Goal: Task Accomplishment & Management: Use online tool/utility

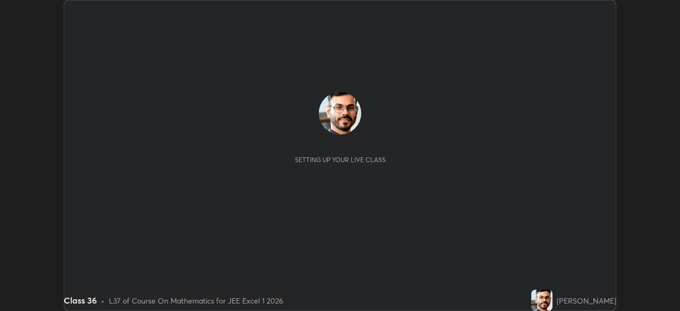
scroll to position [311, 679]
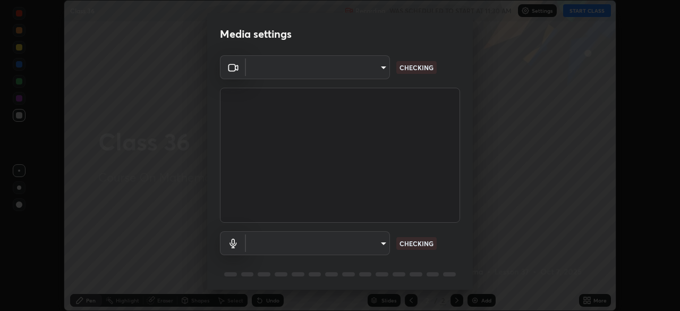
type input "6c54ecbdb3772e4859e41b9a5082f9349f80293d095f1c0b9f602b0a2d46c8bb"
click at [378, 243] on body "Erase all Class 36 Recording WAS SCHEDULED TO START AT 11:30 AM Settings START …" at bounding box center [340, 155] width 680 height 311
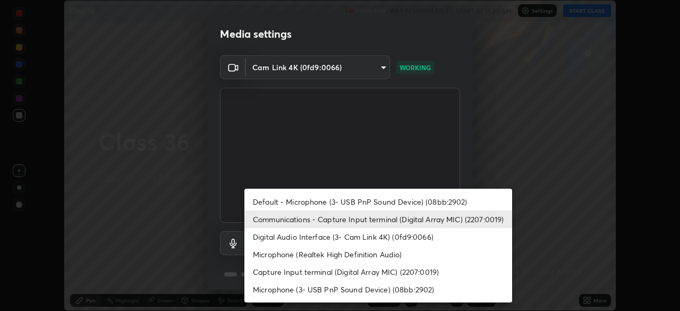
click at [356, 201] on li "Default - Microphone (3- USB PnP Sound Device) (08bb:2902)" at bounding box center [378, 202] width 268 height 18
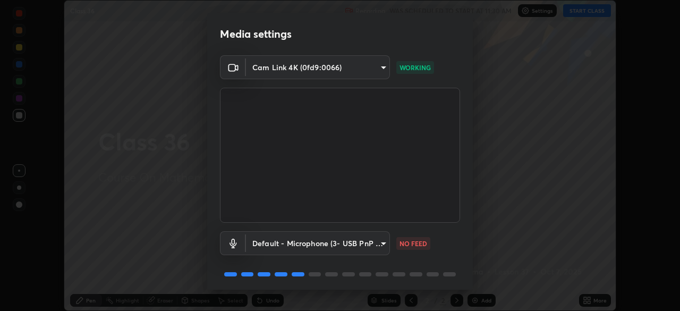
click at [371, 242] on body "Erase all Class 36 Recording WAS SCHEDULED TO START AT 11:30 AM Settings START …" at bounding box center [340, 155] width 680 height 311
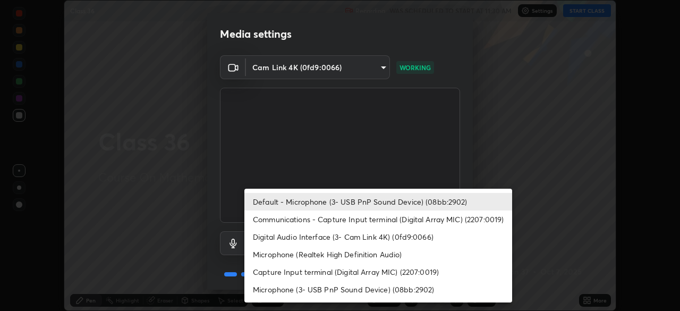
click at [350, 221] on li "Communications - Capture Input terminal (Digital Array MIC) (2207:0019)" at bounding box center [378, 219] width 268 height 18
type input "communications"
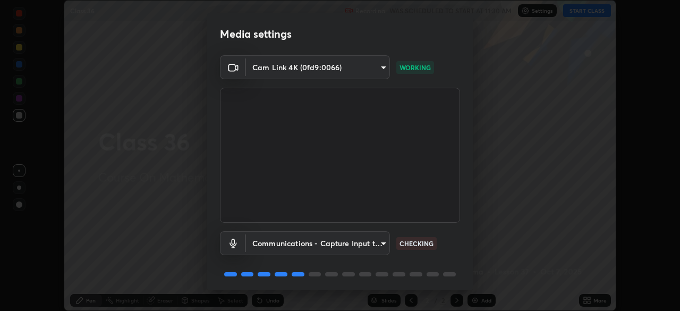
scroll to position [38, 0]
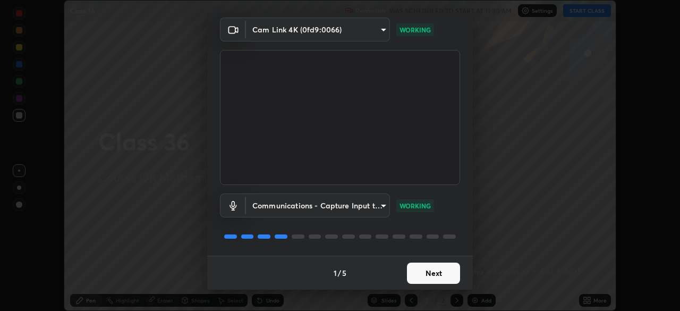
click at [442, 271] on button "Next" at bounding box center [433, 272] width 53 height 21
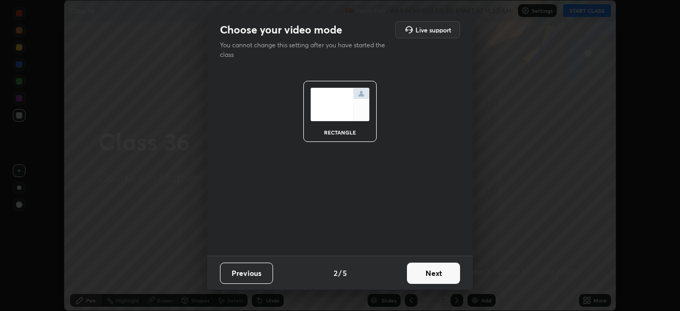
click at [442, 271] on button "Next" at bounding box center [433, 272] width 53 height 21
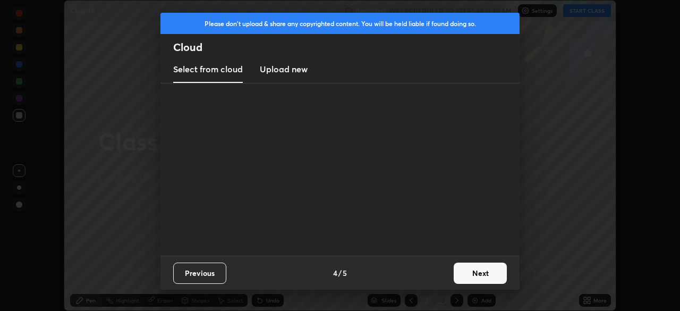
click at [446, 271] on div "Previous 4 / 5 Next" at bounding box center [339, 272] width 359 height 34
click at [467, 269] on button "Next" at bounding box center [479, 272] width 53 height 21
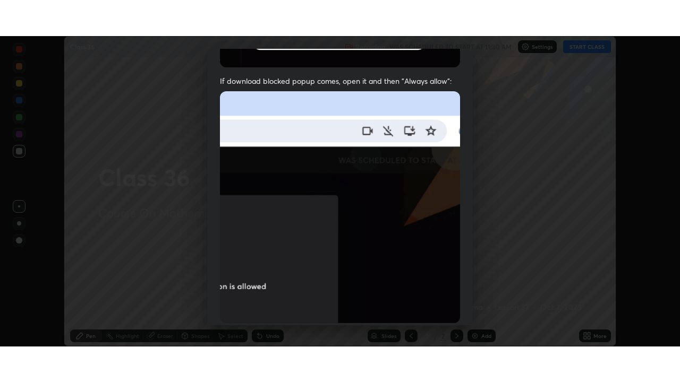
scroll to position [254, 0]
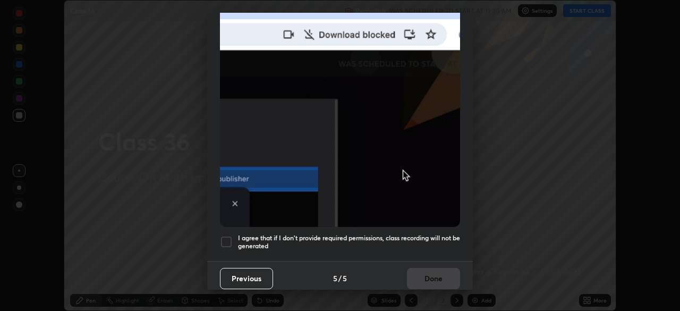
click at [425, 237] on h5 "I agree that if I don't provide required permissions, class recording will not …" at bounding box center [349, 242] width 222 height 16
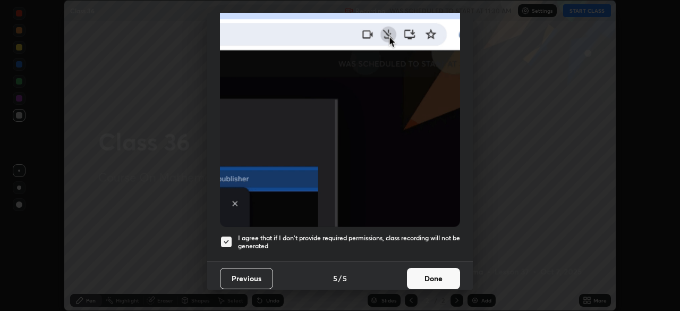
click at [434, 272] on button "Done" at bounding box center [433, 278] width 53 height 21
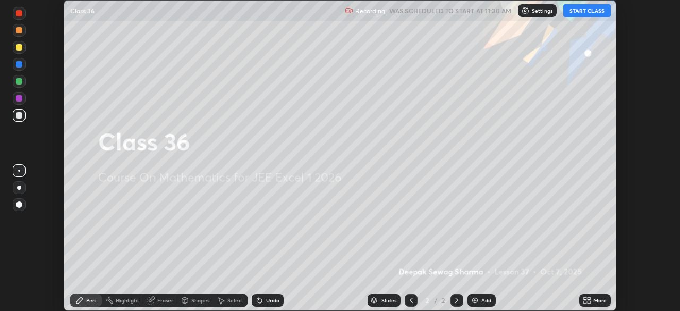
click at [600, 304] on div "More" at bounding box center [595, 300] width 32 height 13
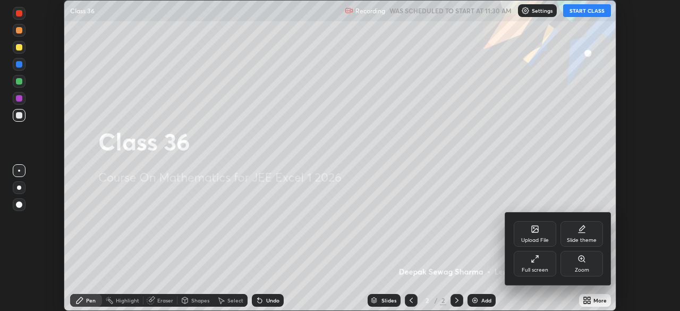
click at [540, 266] on div "Full screen" at bounding box center [535, 263] width 42 height 25
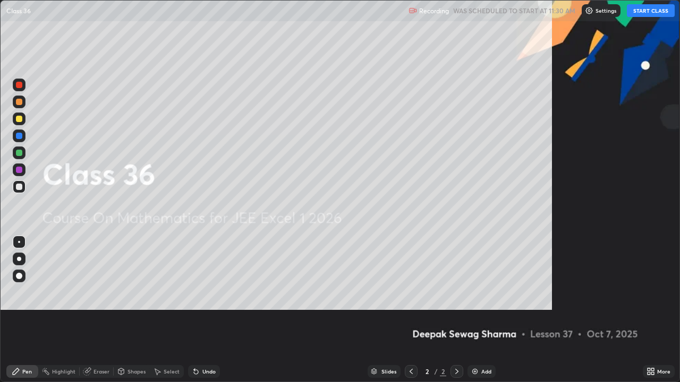
scroll to position [382, 680]
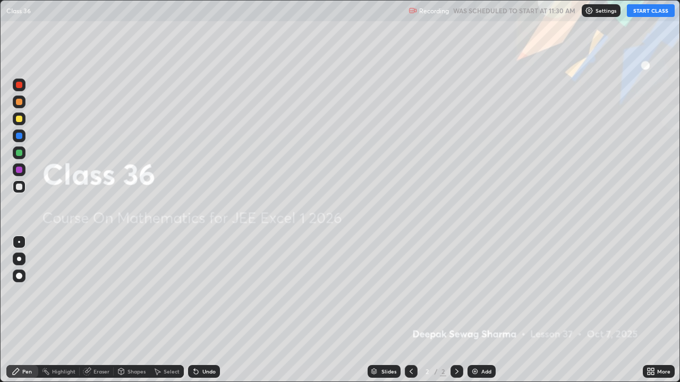
click at [22, 261] on div at bounding box center [19, 259] width 13 height 13
click at [22, 119] on div at bounding box center [19, 119] width 6 height 6
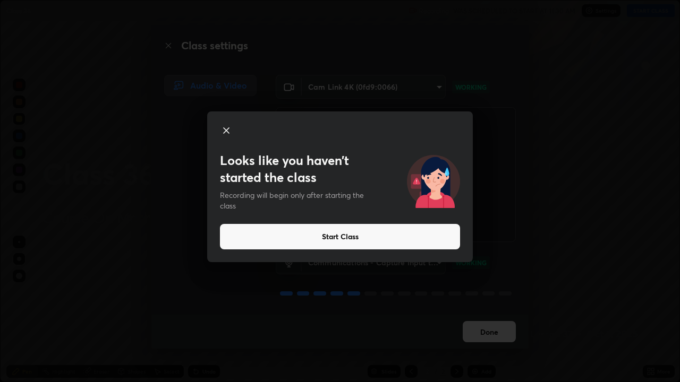
click at [386, 240] on button "Start Class" at bounding box center [340, 236] width 240 height 25
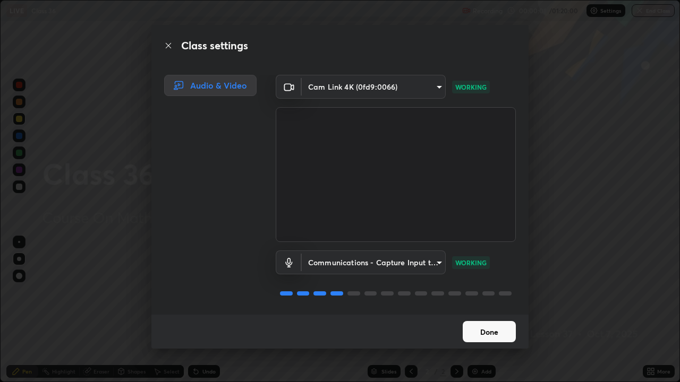
click at [484, 310] on button "Done" at bounding box center [489, 331] width 53 height 21
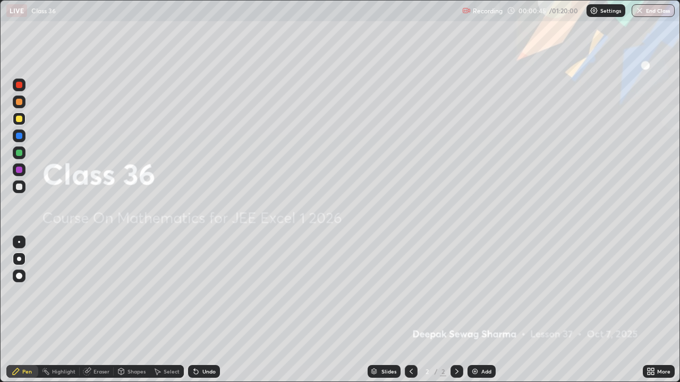
click at [455, 310] on icon at bounding box center [456, 371] width 8 height 8
click at [477, 310] on img at bounding box center [474, 371] width 8 height 8
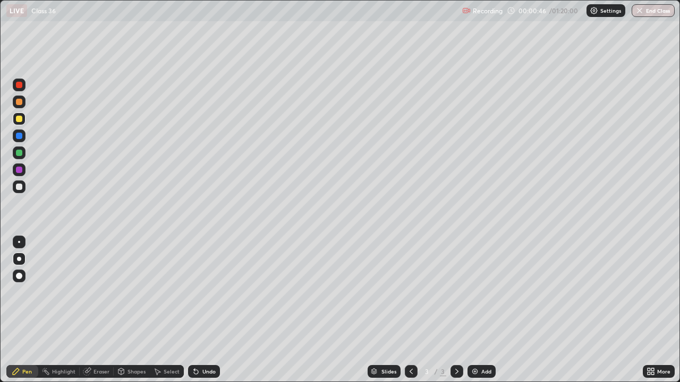
click at [19, 155] on div at bounding box center [19, 153] width 6 height 6
click at [18, 185] on div at bounding box center [19, 187] width 6 height 6
click at [485, 310] on div "Add" at bounding box center [486, 371] width 10 height 5
click at [19, 118] on div at bounding box center [19, 119] width 6 height 6
click at [409, 310] on icon at bounding box center [410, 371] width 3 height 5
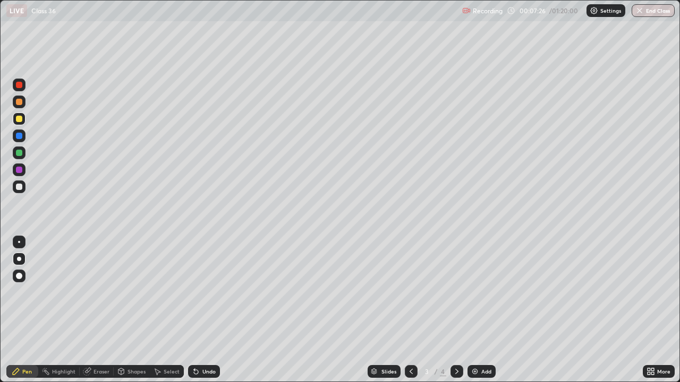
click at [453, 310] on icon at bounding box center [456, 371] width 8 height 8
click at [19, 153] on div at bounding box center [19, 153] width 6 height 6
click at [21, 186] on div at bounding box center [19, 187] width 6 height 6
click at [18, 118] on div at bounding box center [19, 119] width 6 height 6
click at [477, 310] on img at bounding box center [474, 371] width 8 height 8
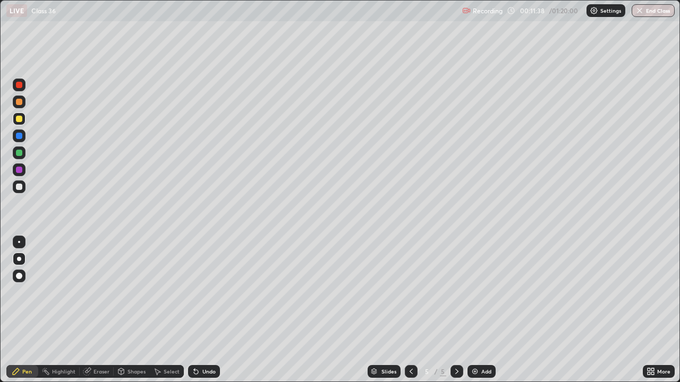
click at [20, 186] on div at bounding box center [19, 187] width 6 height 6
click at [410, 310] on icon at bounding box center [411, 371] width 8 height 8
click at [455, 310] on icon at bounding box center [456, 371] width 8 height 8
click at [19, 119] on div at bounding box center [19, 119] width 6 height 6
click at [17, 190] on div at bounding box center [19, 187] width 6 height 6
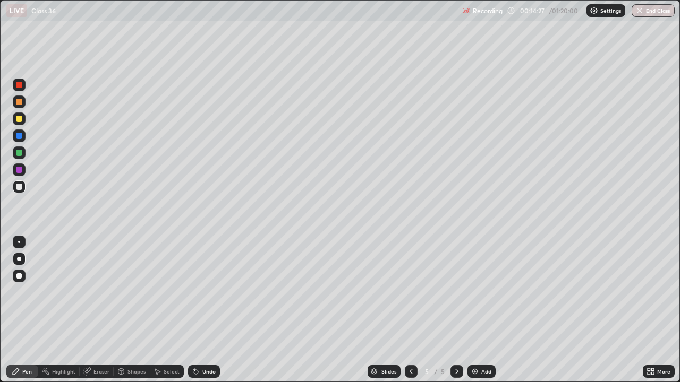
click at [19, 153] on div at bounding box center [19, 153] width 6 height 6
click at [20, 187] on div at bounding box center [19, 187] width 6 height 6
click at [455, 310] on icon at bounding box center [456, 371] width 8 height 8
click at [481, 310] on div "Add" at bounding box center [481, 371] width 28 height 13
click at [19, 187] on div at bounding box center [19, 187] width 6 height 6
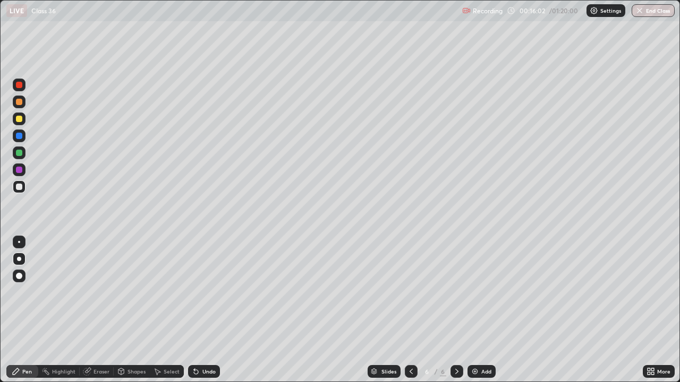
click at [21, 153] on div at bounding box center [19, 153] width 6 height 6
click at [21, 185] on div at bounding box center [19, 187] width 6 height 6
click at [20, 154] on div at bounding box center [19, 153] width 6 height 6
click at [18, 186] on div at bounding box center [19, 187] width 6 height 6
click at [20, 119] on div at bounding box center [19, 119] width 6 height 6
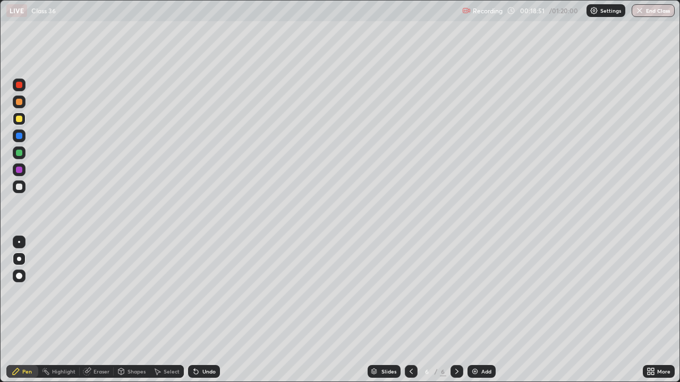
click at [14, 157] on div at bounding box center [19, 153] width 13 height 13
click at [19, 169] on div at bounding box center [19, 170] width 6 height 6
click at [477, 310] on img at bounding box center [474, 371] width 8 height 8
click at [16, 184] on div at bounding box center [19, 187] width 13 height 13
click at [413, 310] on icon at bounding box center [411, 371] width 8 height 8
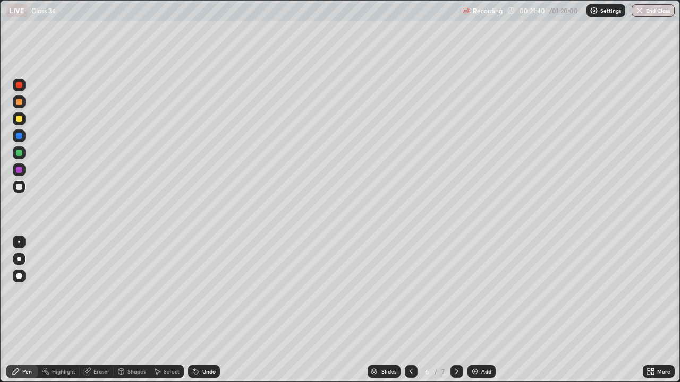
click at [410, 310] on icon at bounding box center [411, 371] width 8 height 8
click at [455, 310] on icon at bounding box center [456, 371] width 8 height 8
click at [19, 122] on div at bounding box center [19, 119] width 6 height 6
click at [20, 156] on div at bounding box center [19, 153] width 13 height 13
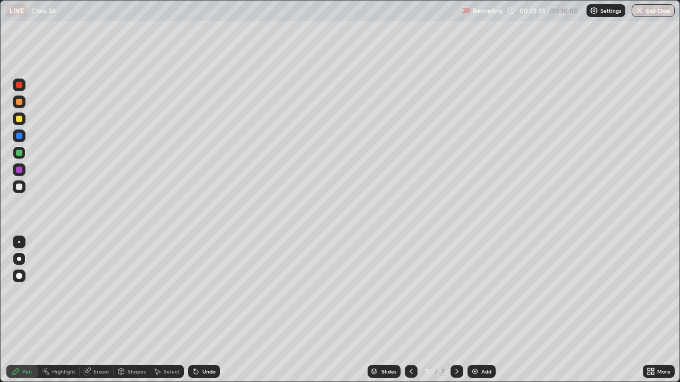
click at [130, 310] on div "Shapes" at bounding box center [132, 371] width 36 height 13
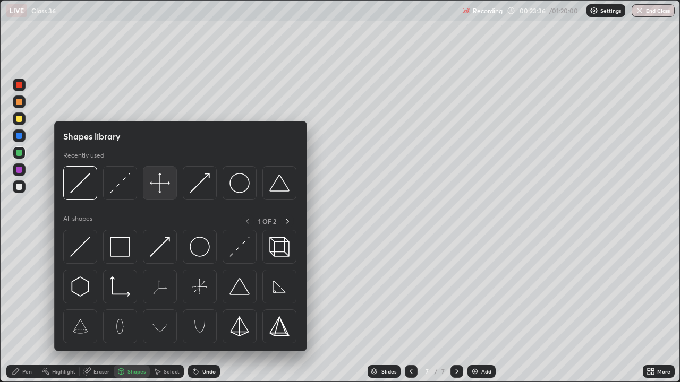
click at [158, 186] on img at bounding box center [160, 183] width 20 height 20
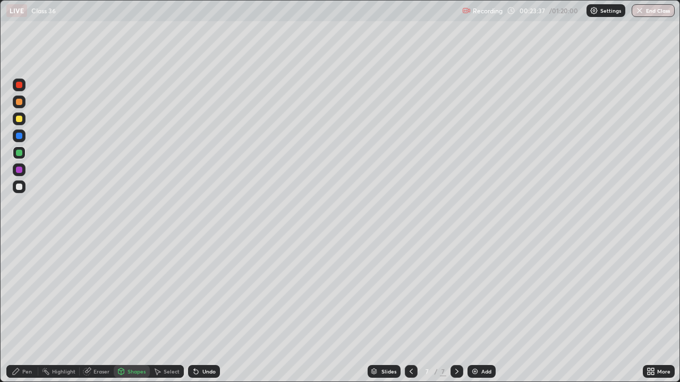
click at [22, 187] on div at bounding box center [19, 187] width 6 height 6
click at [25, 310] on div "Pen" at bounding box center [27, 371] width 10 height 5
click at [20, 121] on div at bounding box center [19, 119] width 6 height 6
click at [124, 310] on icon at bounding box center [121, 371] width 8 height 8
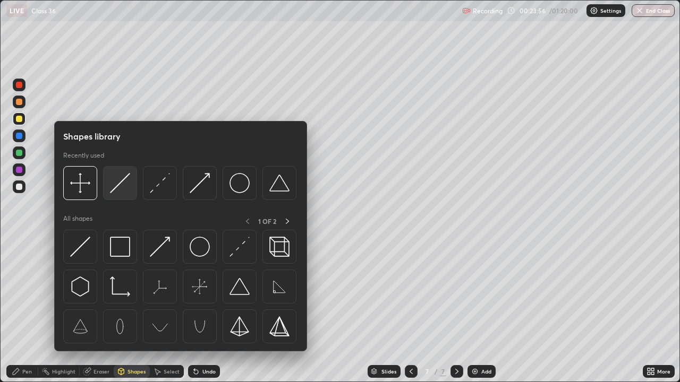
click at [122, 186] on img at bounding box center [120, 183] width 20 height 20
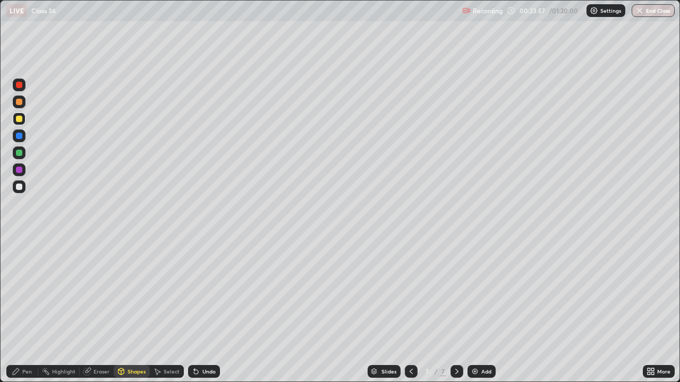
click at [19, 136] on div at bounding box center [19, 136] width 6 height 6
click at [455, 310] on icon at bounding box center [456, 371] width 8 height 8
click at [476, 310] on img at bounding box center [474, 371] width 8 height 8
click at [19, 186] on div at bounding box center [19, 187] width 6 height 6
click at [18, 119] on div at bounding box center [19, 119] width 6 height 6
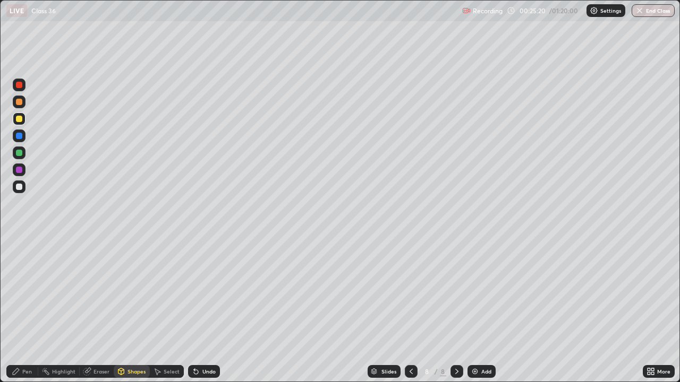
click at [410, 310] on icon at bounding box center [411, 371] width 8 height 8
click at [456, 310] on icon at bounding box center [456, 371] width 8 height 8
click at [203, 310] on div "Undo" at bounding box center [208, 371] width 13 height 5
click at [204, 310] on div "Undo" at bounding box center [204, 371] width 32 height 13
click at [21, 310] on div "Pen" at bounding box center [22, 371] width 32 height 13
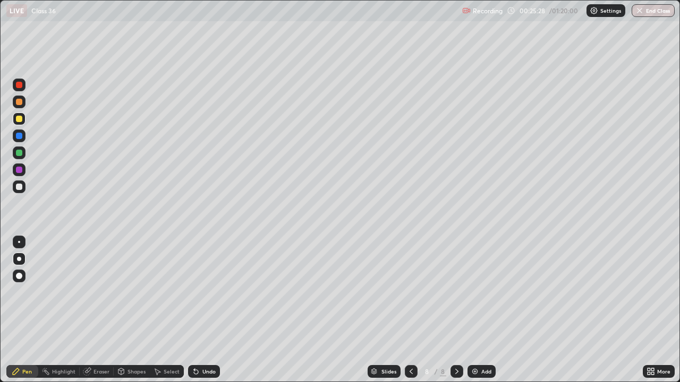
click at [18, 186] on div at bounding box center [19, 187] width 6 height 6
click at [408, 310] on icon at bounding box center [411, 371] width 8 height 8
click at [407, 310] on icon at bounding box center [411, 371] width 8 height 8
click at [450, 310] on div at bounding box center [456, 371] width 13 height 13
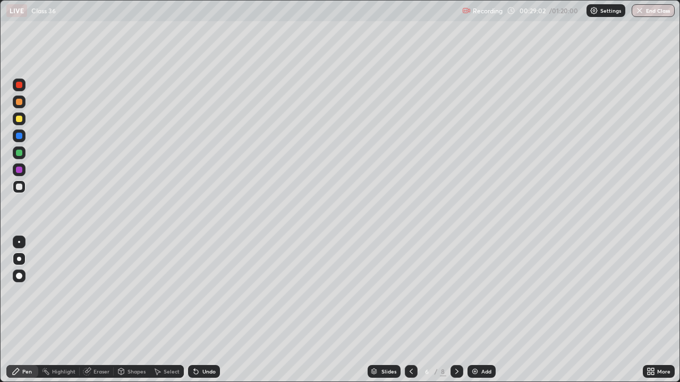
click at [453, 310] on icon at bounding box center [456, 371] width 8 height 8
click at [455, 310] on icon at bounding box center [456, 371] width 8 height 8
click at [454, 310] on icon at bounding box center [456, 371] width 8 height 8
click at [474, 310] on img at bounding box center [474, 371] width 8 height 8
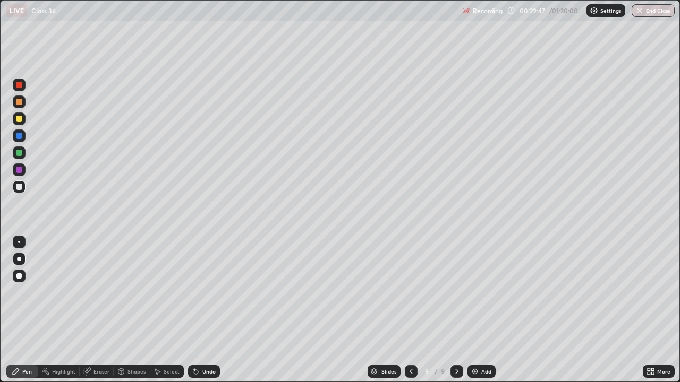
click at [20, 119] on div at bounding box center [19, 119] width 6 height 6
click at [20, 184] on div at bounding box center [19, 187] width 6 height 6
click at [19, 153] on div at bounding box center [19, 153] width 6 height 6
click at [18, 118] on div at bounding box center [19, 119] width 6 height 6
click at [18, 189] on div at bounding box center [19, 187] width 6 height 6
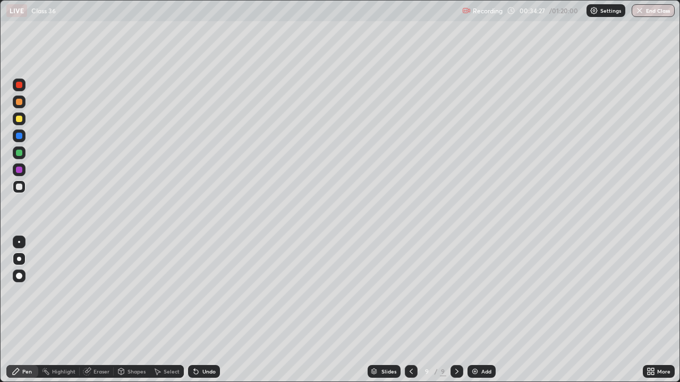
click at [458, 310] on icon at bounding box center [456, 371] width 8 height 8
click at [480, 310] on div "Add" at bounding box center [481, 371] width 28 height 13
click at [16, 117] on div at bounding box center [19, 119] width 6 height 6
click at [20, 121] on div at bounding box center [19, 119] width 6 height 6
click at [20, 189] on div at bounding box center [19, 187] width 6 height 6
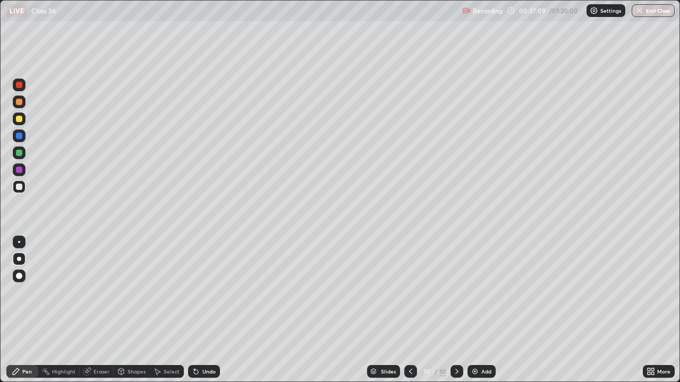
click at [18, 119] on div at bounding box center [19, 119] width 6 height 6
click at [454, 310] on icon at bounding box center [456, 371] width 8 height 8
click at [474, 310] on img at bounding box center [474, 371] width 8 height 8
click at [410, 310] on icon at bounding box center [411, 371] width 8 height 8
click at [456, 310] on icon at bounding box center [456, 371] width 8 height 8
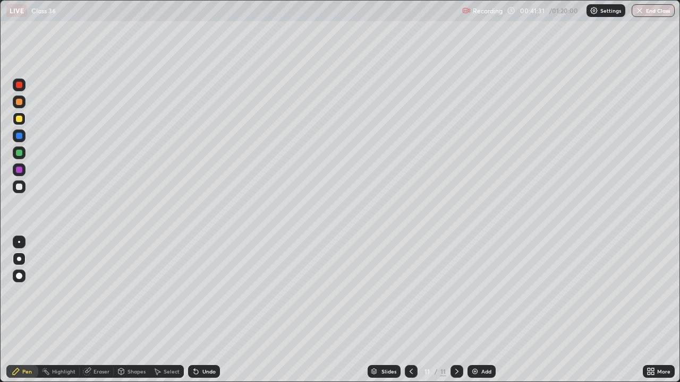
click at [20, 100] on div at bounding box center [19, 102] width 6 height 6
click at [203, 310] on div "Undo" at bounding box center [204, 371] width 32 height 13
click at [203, 310] on div "Undo" at bounding box center [208, 371] width 13 height 5
click at [456, 310] on icon at bounding box center [456, 371] width 8 height 8
click at [468, 310] on div "Add" at bounding box center [481, 371] width 28 height 13
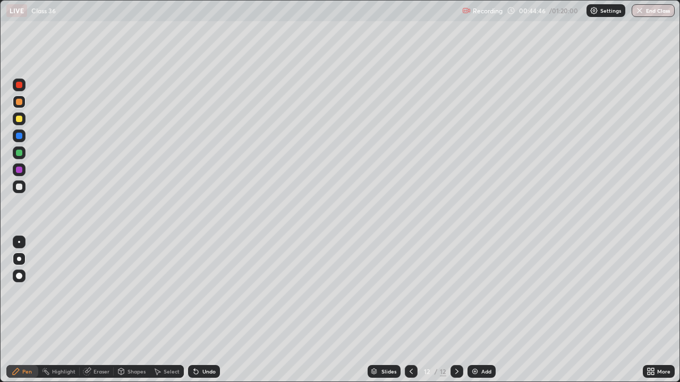
click at [14, 116] on div at bounding box center [19, 119] width 13 height 13
click at [19, 188] on div at bounding box center [19, 187] width 6 height 6
click at [20, 155] on div at bounding box center [19, 153] width 6 height 6
click at [18, 153] on div at bounding box center [19, 153] width 6 height 6
click at [477, 310] on img at bounding box center [474, 371] width 8 height 8
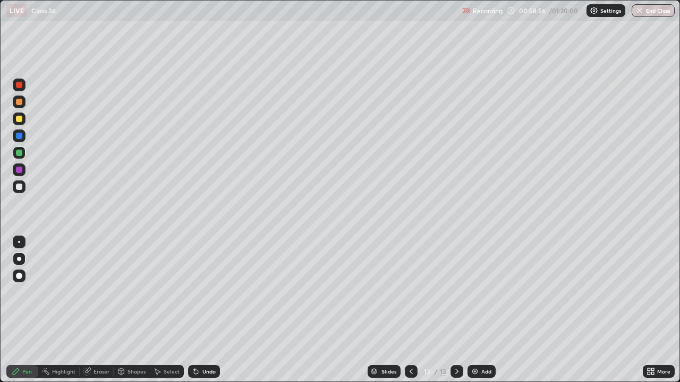
click at [410, 310] on div at bounding box center [411, 371] width 13 height 13
click at [455, 310] on icon at bounding box center [456, 371] width 8 height 8
click at [19, 187] on div at bounding box center [19, 187] width 6 height 6
click at [411, 310] on icon at bounding box center [410, 371] width 3 height 5
click at [456, 310] on icon at bounding box center [456, 371] width 3 height 5
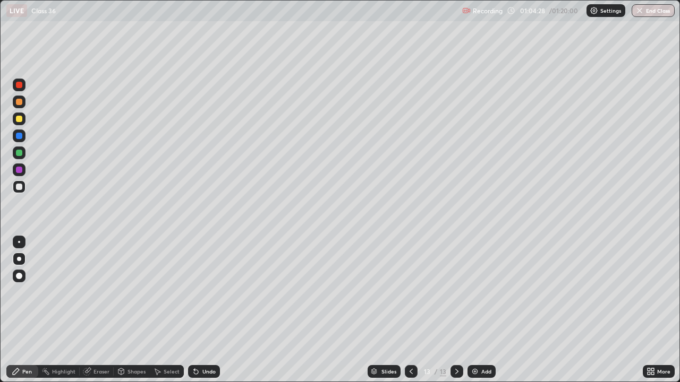
click at [21, 151] on div at bounding box center [19, 153] width 6 height 6
click at [409, 310] on icon at bounding box center [411, 371] width 8 height 8
click at [454, 310] on div at bounding box center [456, 371] width 13 height 13
click at [455, 310] on icon at bounding box center [456, 371] width 8 height 8
click at [478, 310] on div "Add" at bounding box center [481, 371] width 28 height 13
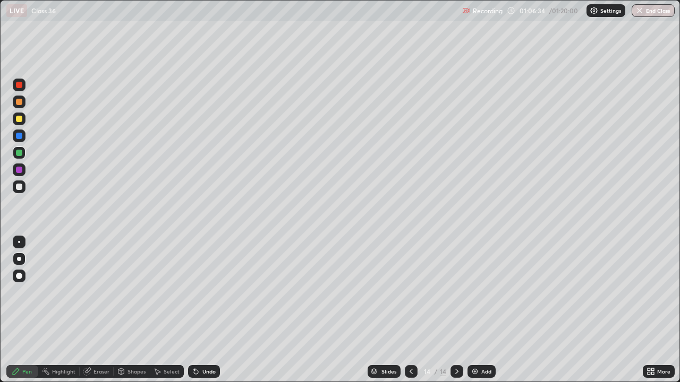
click at [19, 119] on div at bounding box center [19, 119] width 6 height 6
click at [195, 310] on icon at bounding box center [196, 372] width 4 height 4
click at [200, 310] on div "Undo" at bounding box center [204, 371] width 32 height 13
click at [202, 310] on div "Undo" at bounding box center [204, 371] width 32 height 13
click at [25, 188] on div at bounding box center [19, 186] width 17 height 17
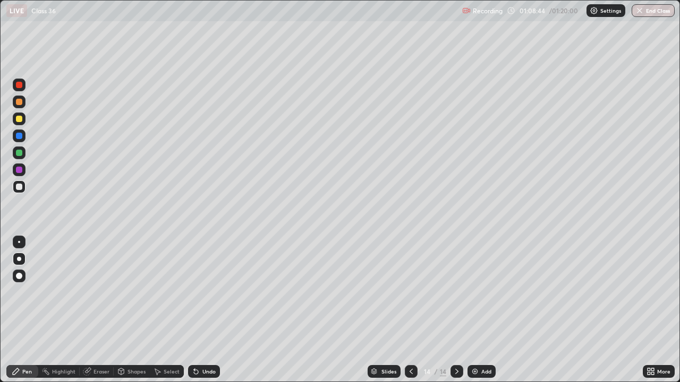
click at [411, 310] on icon at bounding box center [411, 371] width 8 height 8
click at [410, 310] on icon at bounding box center [411, 371] width 8 height 8
click at [455, 310] on icon at bounding box center [456, 371] width 3 height 5
click at [456, 310] on icon at bounding box center [456, 371] width 8 height 8
click at [454, 310] on icon at bounding box center [456, 371] width 8 height 8
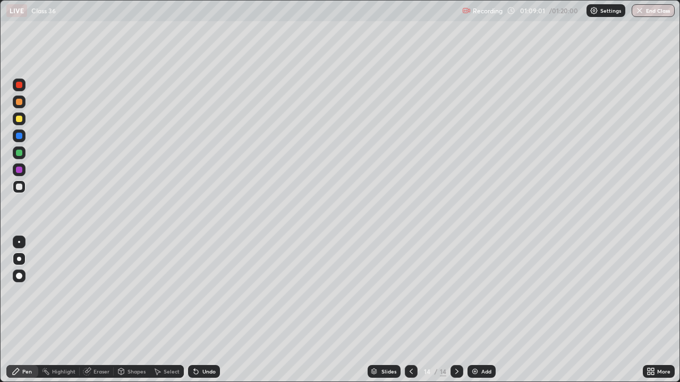
click at [19, 169] on div at bounding box center [19, 170] width 6 height 6
click at [160, 310] on icon at bounding box center [157, 371] width 8 height 8
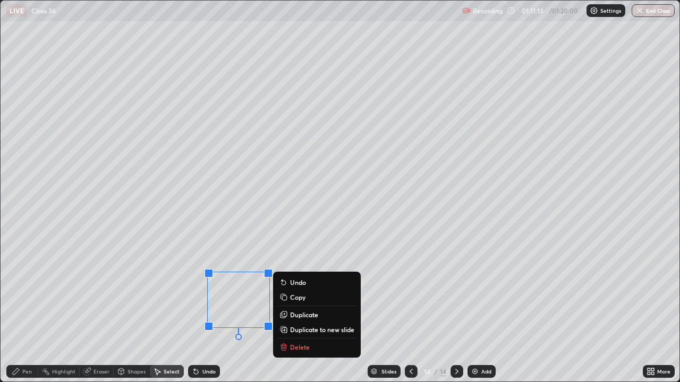
click at [304, 310] on p "Duplicate to new slide" at bounding box center [322, 330] width 64 height 8
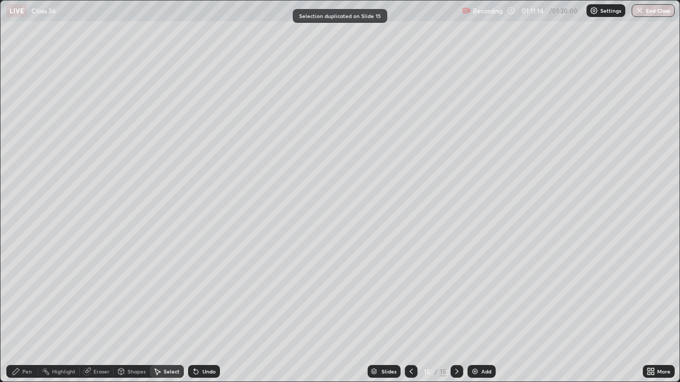
click at [26, 310] on div "Pen" at bounding box center [22, 371] width 32 height 21
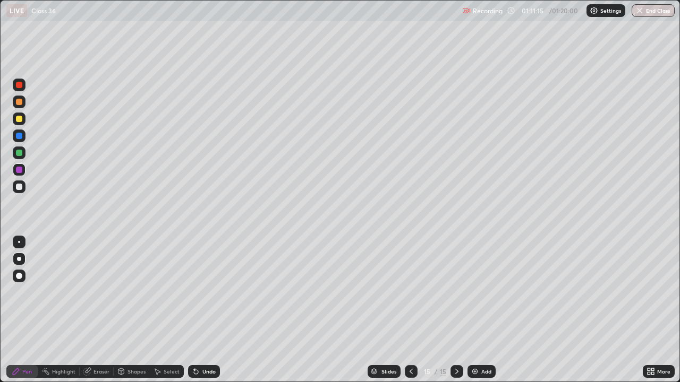
click at [17, 187] on div at bounding box center [19, 187] width 6 height 6
click at [409, 310] on icon at bounding box center [411, 371] width 8 height 8
click at [410, 310] on icon at bounding box center [411, 371] width 8 height 8
click at [411, 310] on icon at bounding box center [410, 371] width 3 height 5
click at [460, 310] on icon at bounding box center [456, 371] width 8 height 8
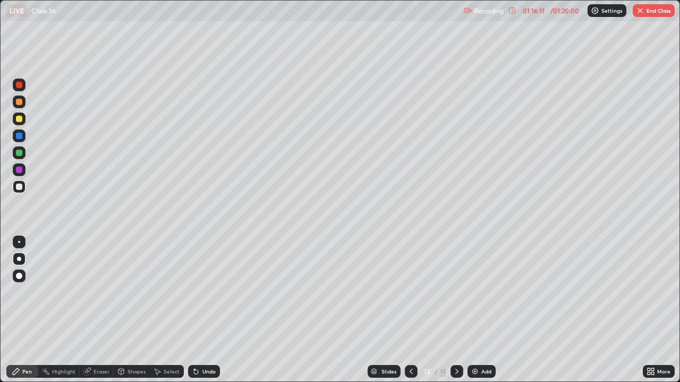
click at [456, 310] on icon at bounding box center [456, 371] width 8 height 8
click at [410, 310] on icon at bounding box center [411, 371] width 8 height 8
click at [455, 310] on icon at bounding box center [456, 371] width 3 height 5
click at [455, 310] on icon at bounding box center [456, 371] width 8 height 8
click at [410, 310] on icon at bounding box center [411, 371] width 8 height 8
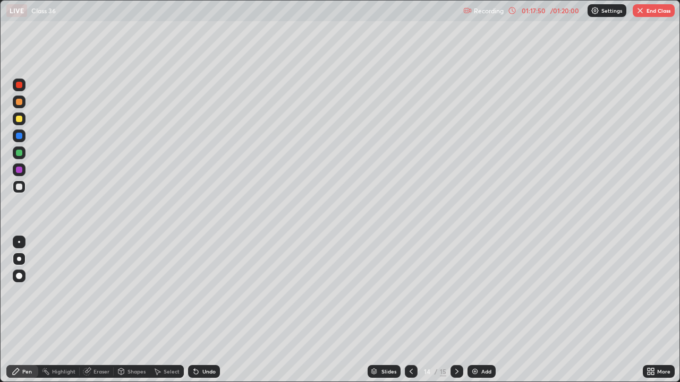
click at [455, 310] on icon at bounding box center [456, 371] width 3 height 5
click at [18, 119] on div at bounding box center [19, 119] width 6 height 6
click at [20, 188] on div at bounding box center [19, 187] width 6 height 6
click at [99, 310] on div "Eraser" at bounding box center [101, 371] width 16 height 5
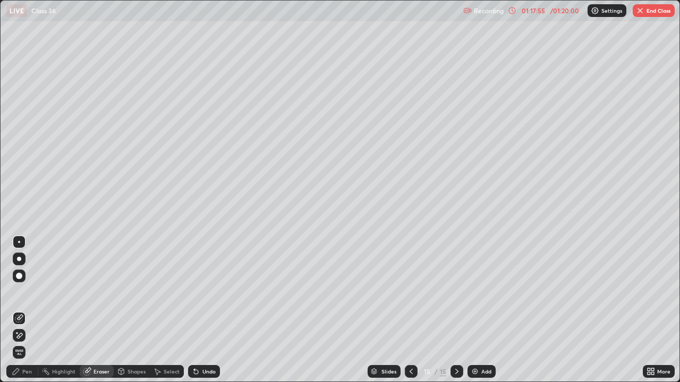
click at [17, 310] on icon at bounding box center [16, 332] width 1 height 1
click at [19, 310] on icon at bounding box center [16, 371] width 8 height 8
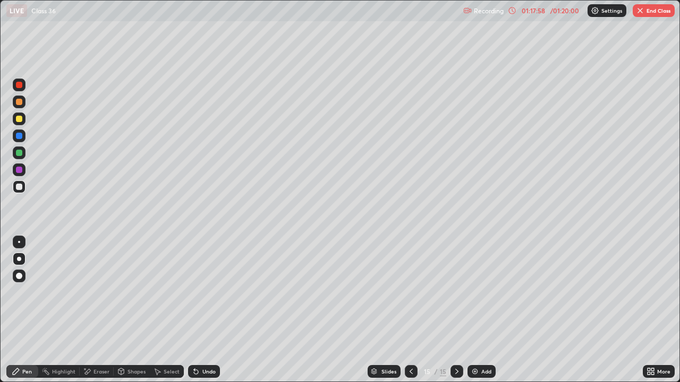
click at [17, 135] on div at bounding box center [19, 136] width 6 height 6
click at [18, 187] on div at bounding box center [19, 187] width 6 height 6
click at [127, 310] on div "Shapes" at bounding box center [136, 371] width 18 height 5
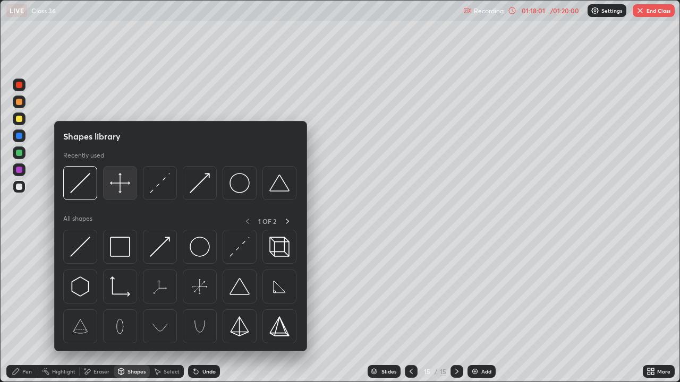
click at [124, 189] on img at bounding box center [120, 183] width 20 height 20
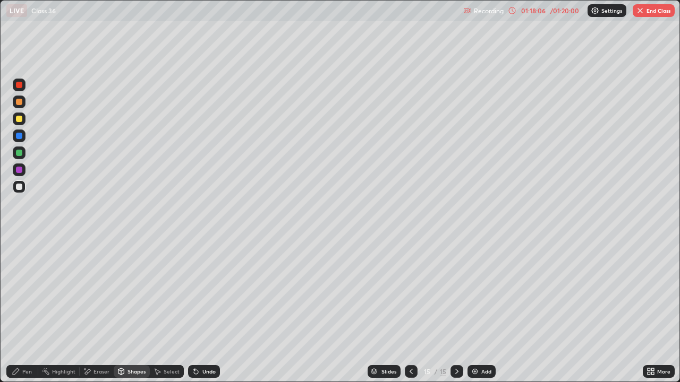
click at [127, 310] on div "Shapes" at bounding box center [136, 371] width 18 height 5
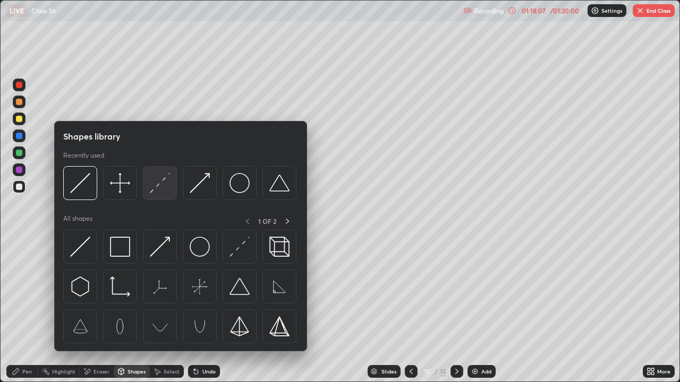
click at [155, 186] on img at bounding box center [160, 183] width 20 height 20
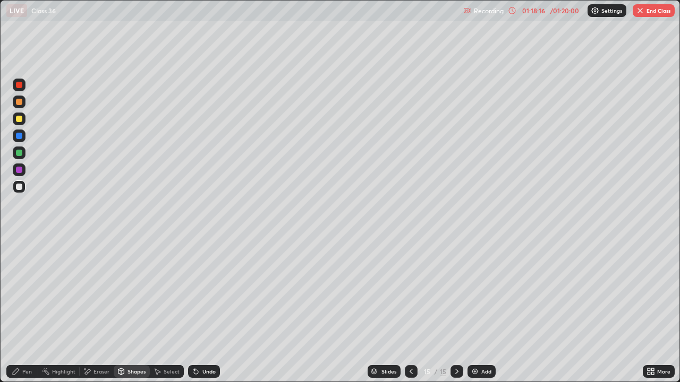
click at [21, 155] on div at bounding box center [19, 153] width 6 height 6
click at [24, 310] on div "Pen" at bounding box center [27, 371] width 10 height 5
click at [200, 310] on div "Undo" at bounding box center [204, 371] width 32 height 13
click at [653, 11] on button "End Class" at bounding box center [653, 10] width 42 height 13
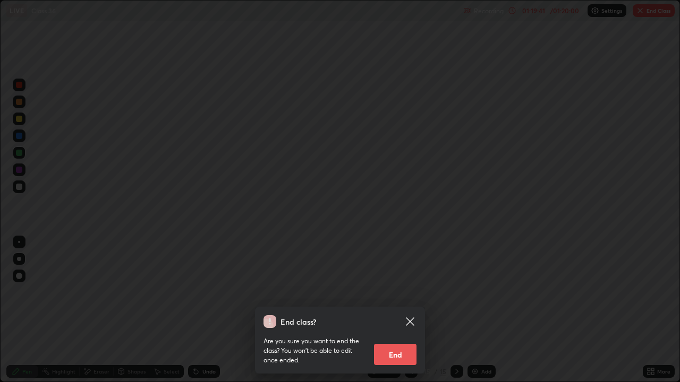
click at [393, 310] on button "End" at bounding box center [395, 354] width 42 height 21
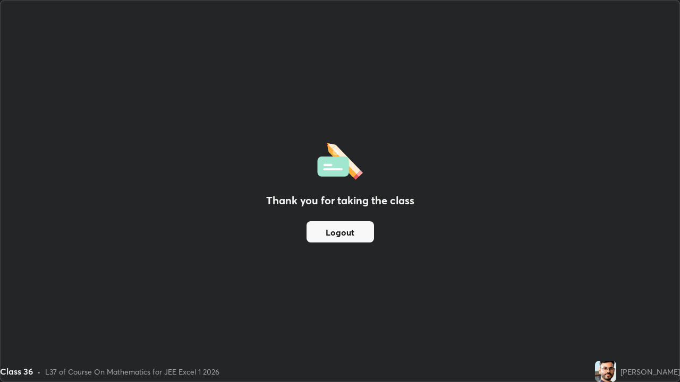
click at [360, 234] on button "Logout" at bounding box center [339, 231] width 67 height 21
